Goal: Check status: Check status

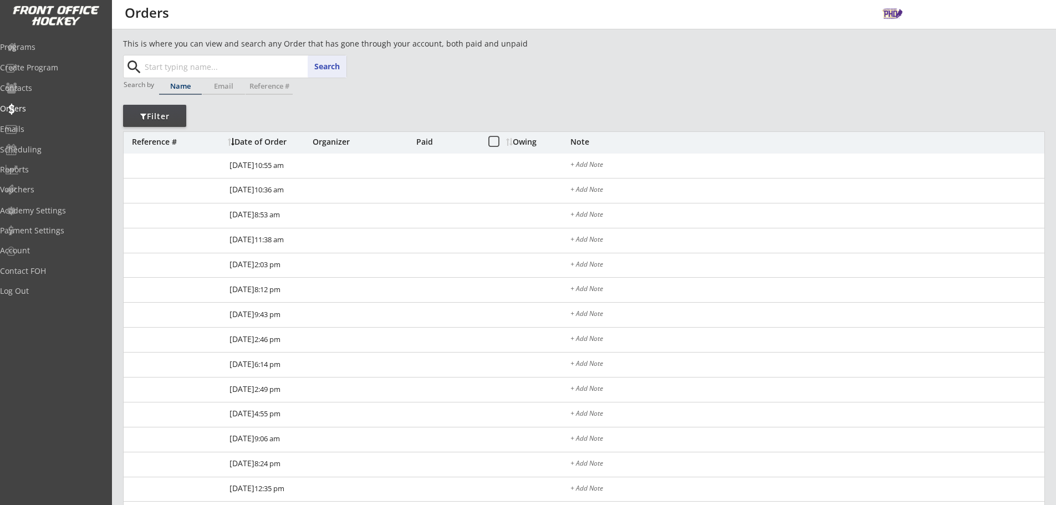
click at [207, 63] on input "text" at bounding box center [244, 66] width 204 height 22
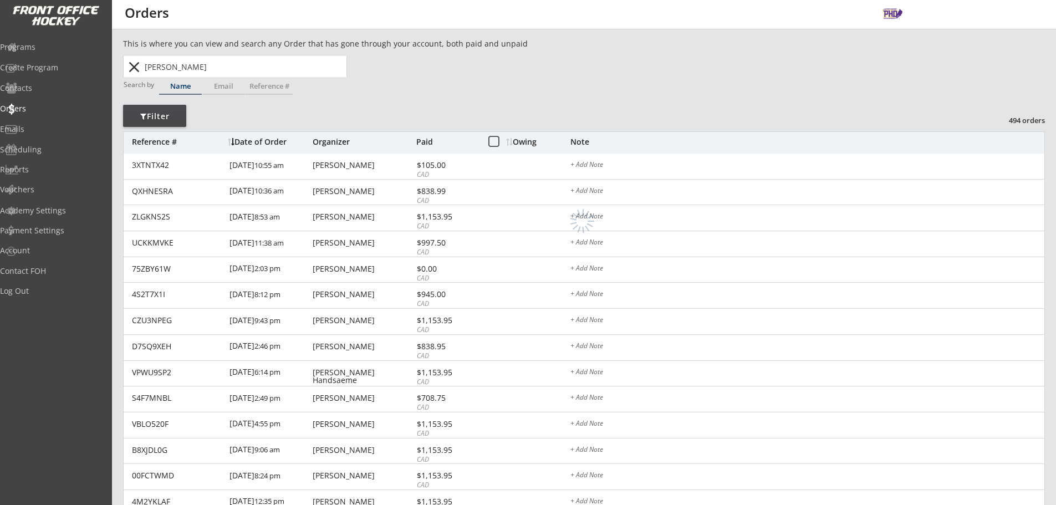
click at [238, 68] on input "[PERSON_NAME]" at bounding box center [244, 66] width 204 height 22
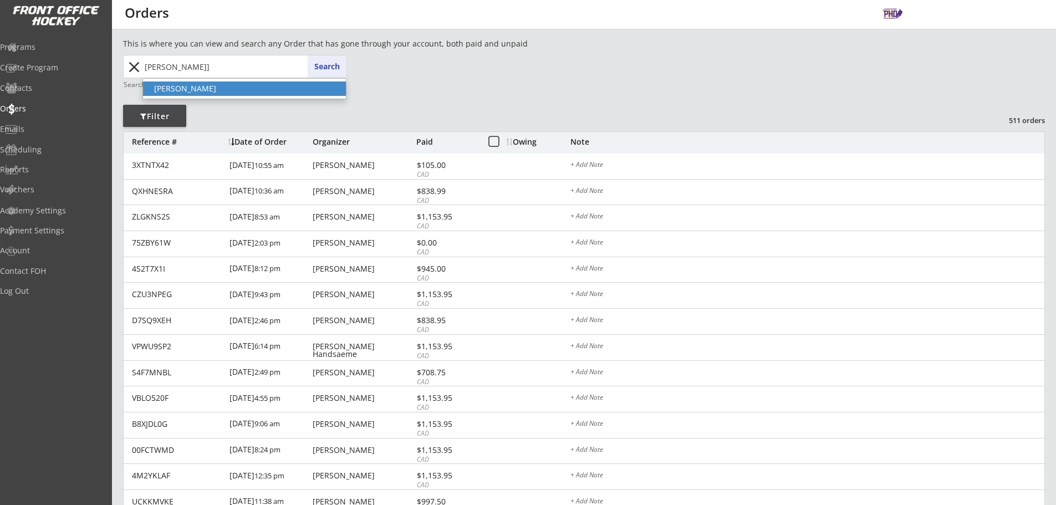
click at [222, 94] on p "[PERSON_NAME]" at bounding box center [244, 88] width 203 height 14
type input "[PERSON_NAME]"
click at [131, 70] on button "close" at bounding box center [134, 67] width 18 height 18
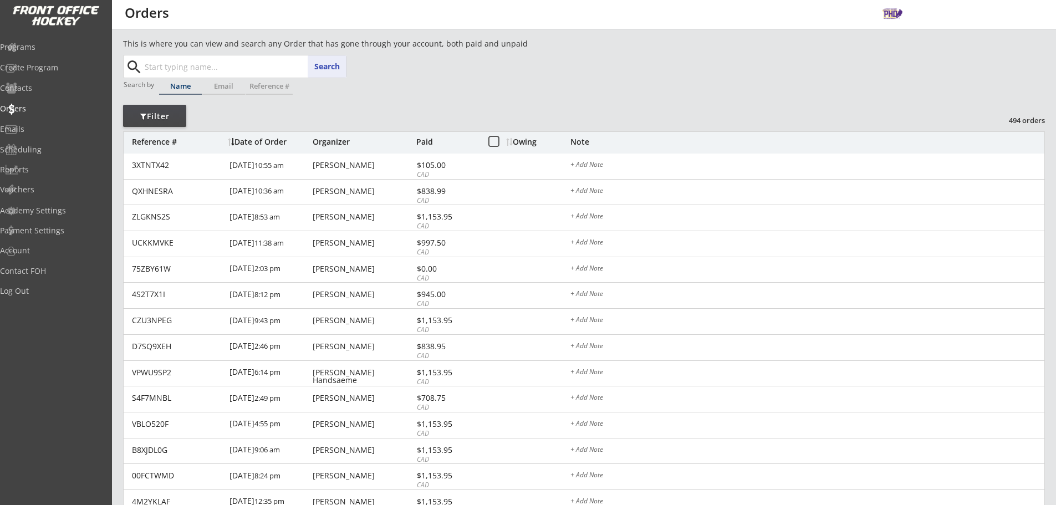
click at [170, 65] on input "text" at bounding box center [244, 66] width 204 height 22
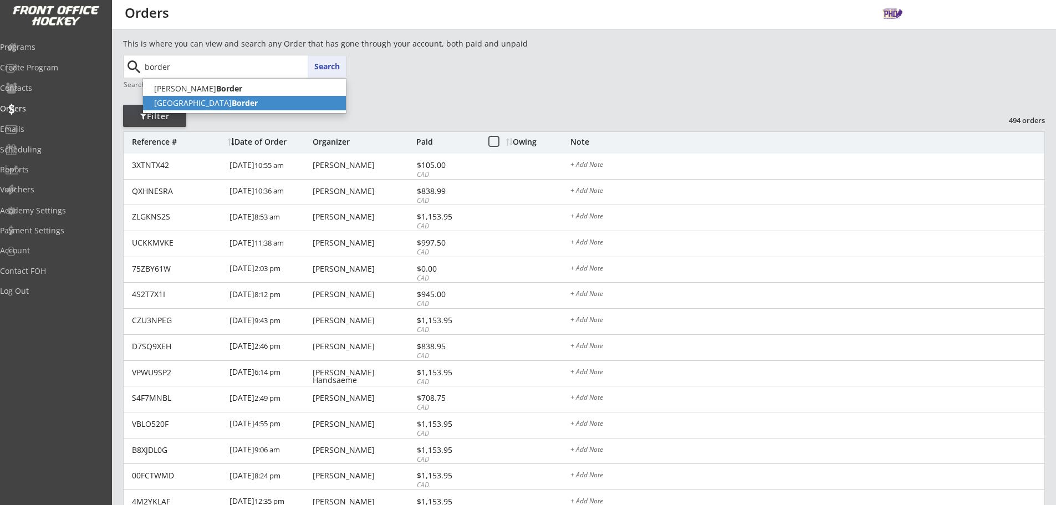
click at [177, 107] on p "Camden Border" at bounding box center [244, 103] width 203 height 14
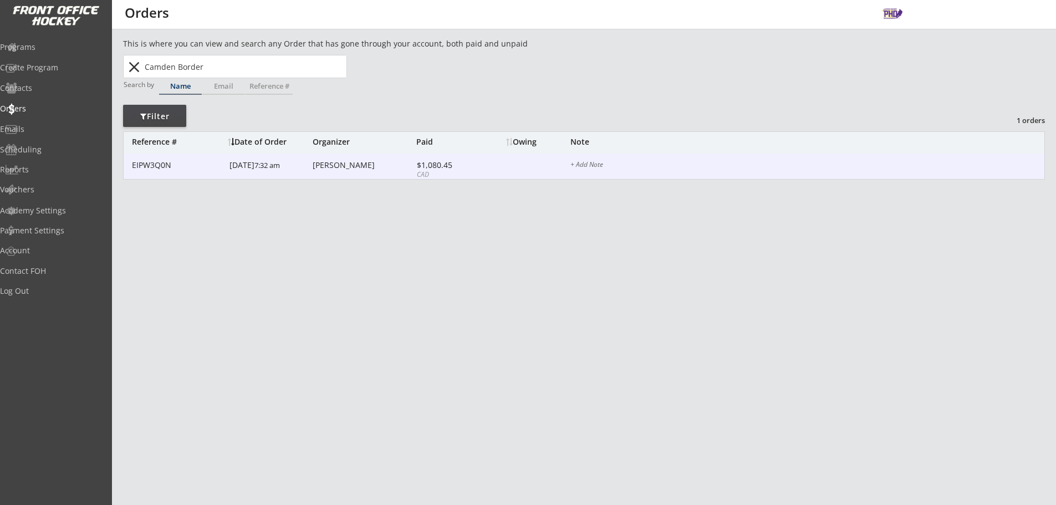
click at [298, 156] on div "[DATE] 7:32 am" at bounding box center [269, 165] width 80 height 25
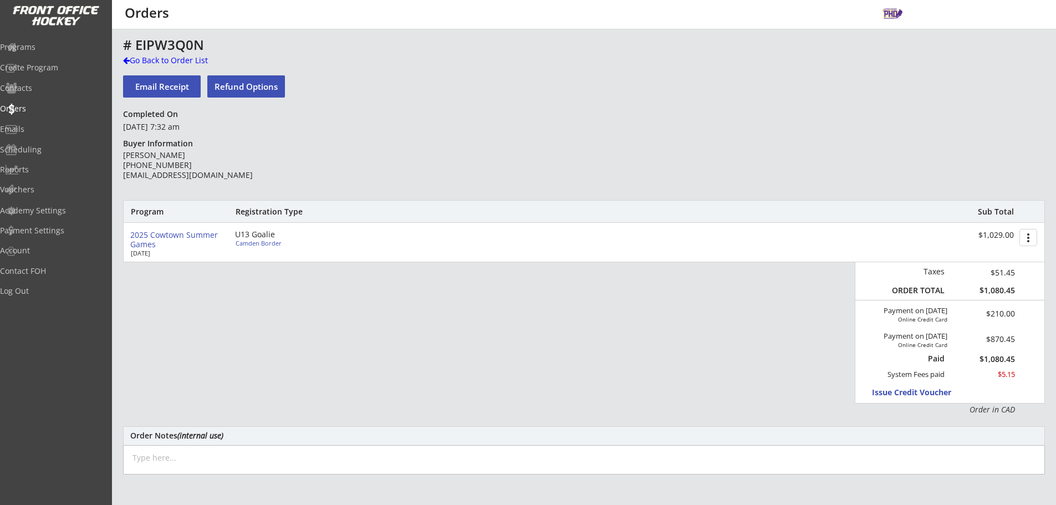
click at [152, 57] on div "Go Back to Order List" at bounding box center [180, 60] width 114 height 11
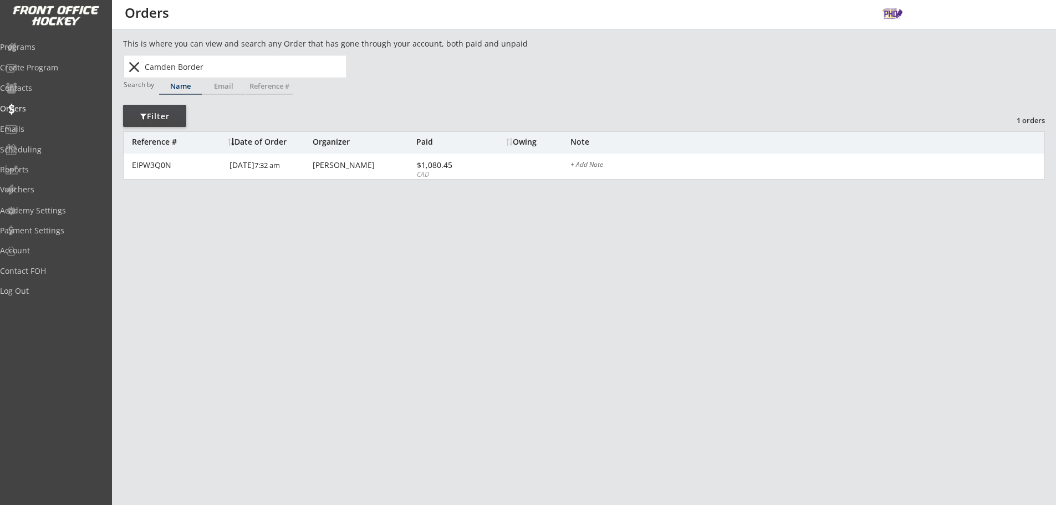
click at [173, 60] on input "Camden Border" at bounding box center [244, 66] width 204 height 22
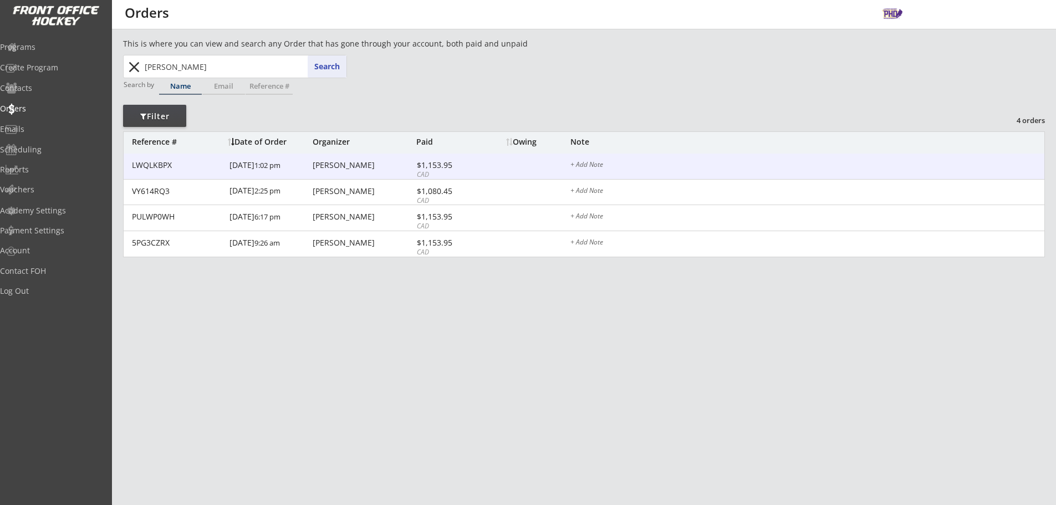
click at [298, 172] on div "[DATE] 1:02 pm" at bounding box center [269, 165] width 80 height 25
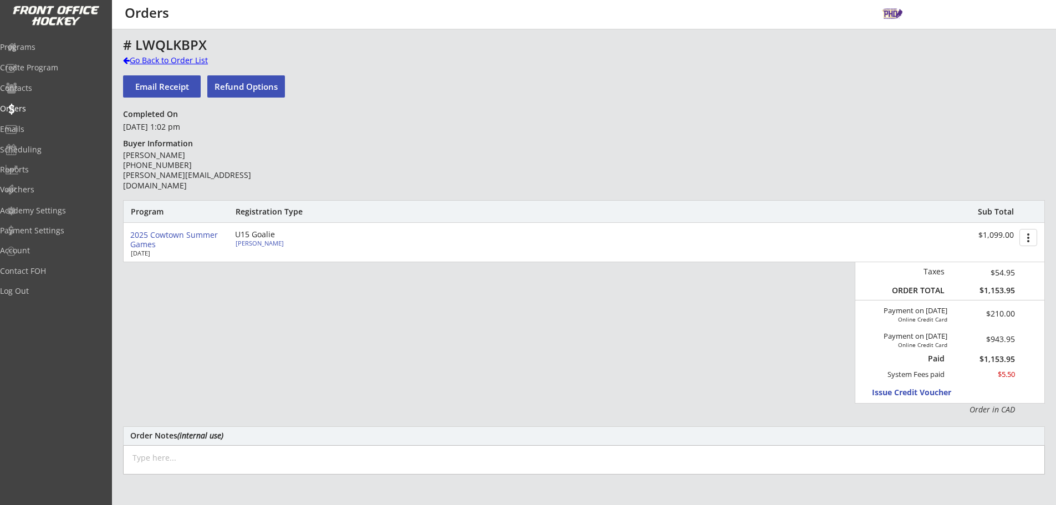
click at [132, 65] on div "Go Back to Order List" at bounding box center [180, 60] width 114 height 11
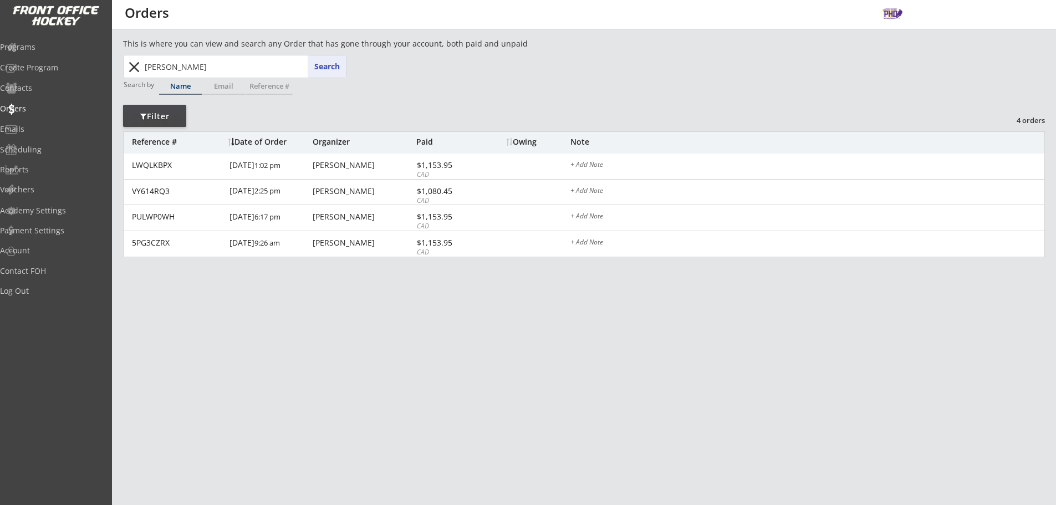
click at [170, 63] on input "[PERSON_NAME]" at bounding box center [244, 66] width 204 height 22
type input "rob"
type input "[PERSON_NAME]"
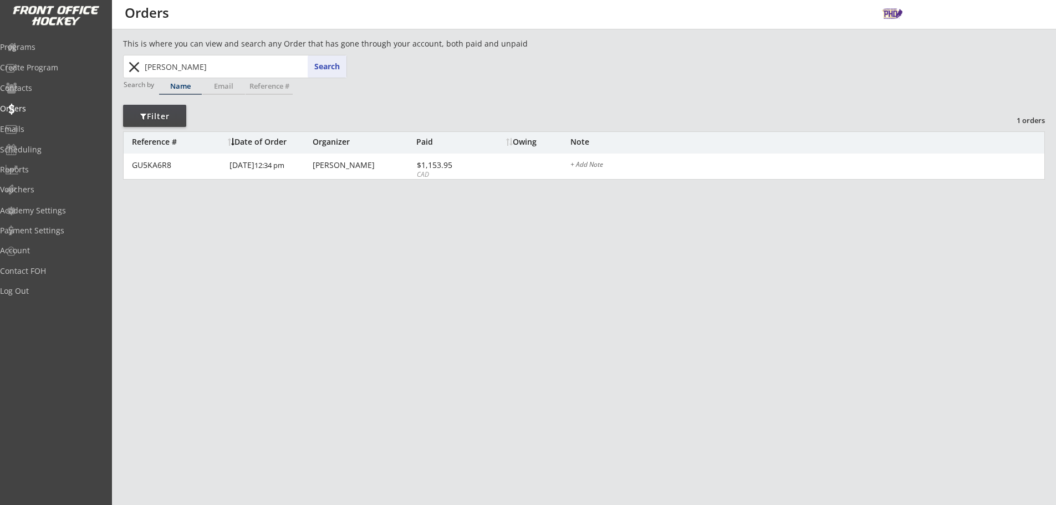
click at [360, 180] on div "This is where you can view and search any Order that has gone through your acco…" at bounding box center [583, 125] width 921 height 175
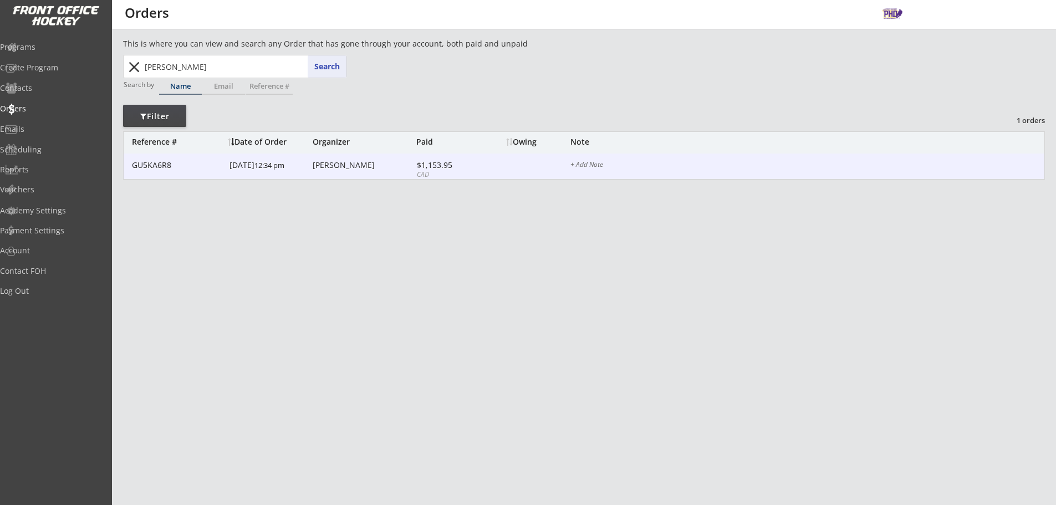
click at [366, 172] on div "GU5KA6R8 [DATE] 12:34 pm [PERSON_NAME] $1,153.95 CAD + Add Note" at bounding box center [584, 166] width 920 height 26
